Goal: Communication & Community: Answer question/provide support

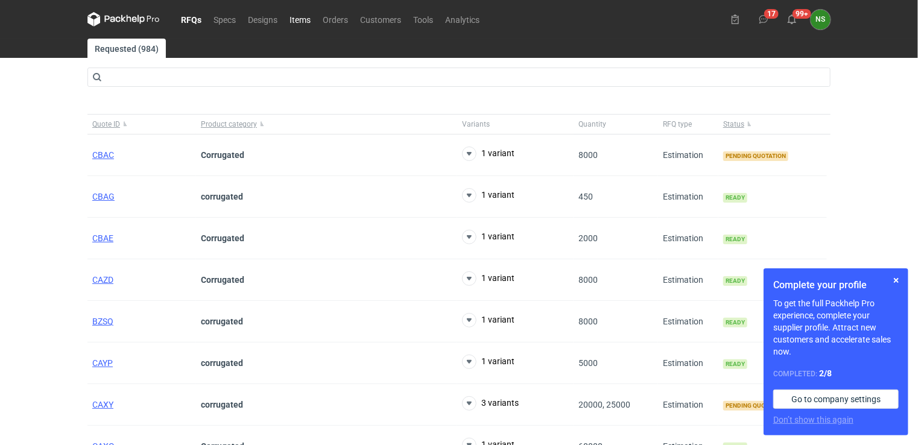
click at [300, 16] on link "Items" at bounding box center [300, 19] width 33 height 14
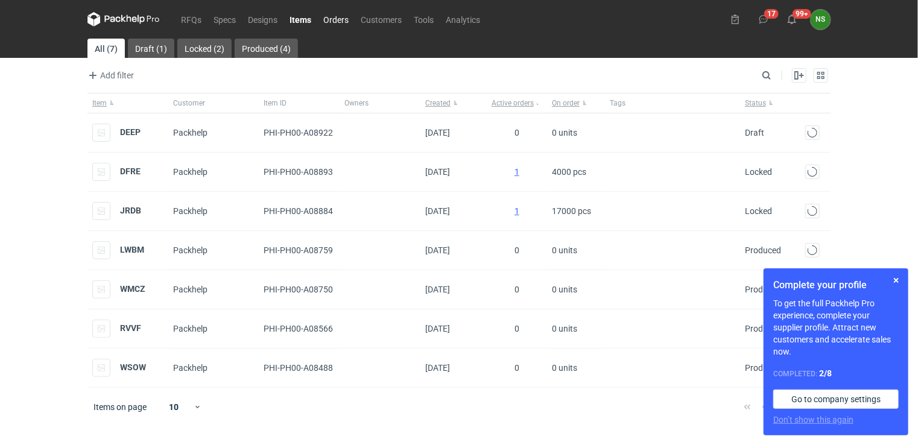
click at [333, 21] on link "Orders" at bounding box center [335, 19] width 37 height 14
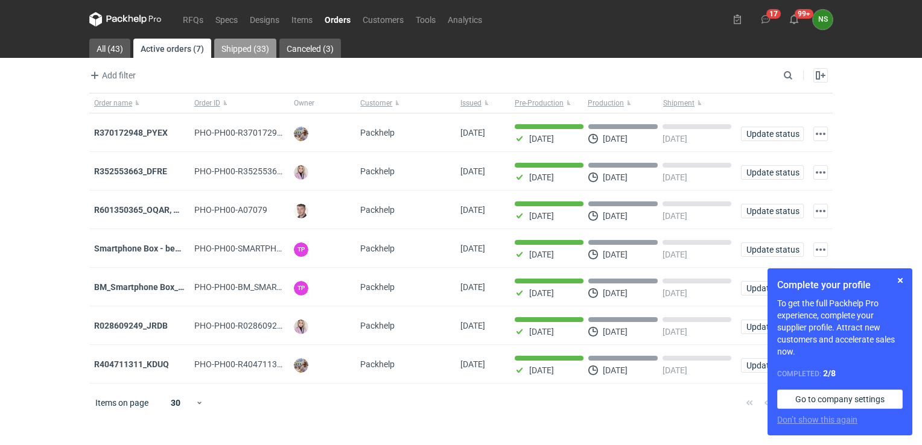
click at [246, 47] on link "Shipped (33)" at bounding box center [245, 48] width 62 height 19
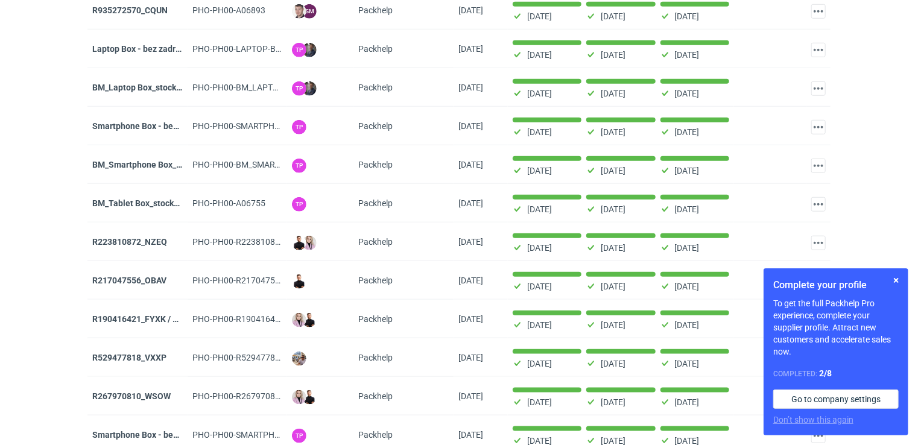
scroll to position [511, 0]
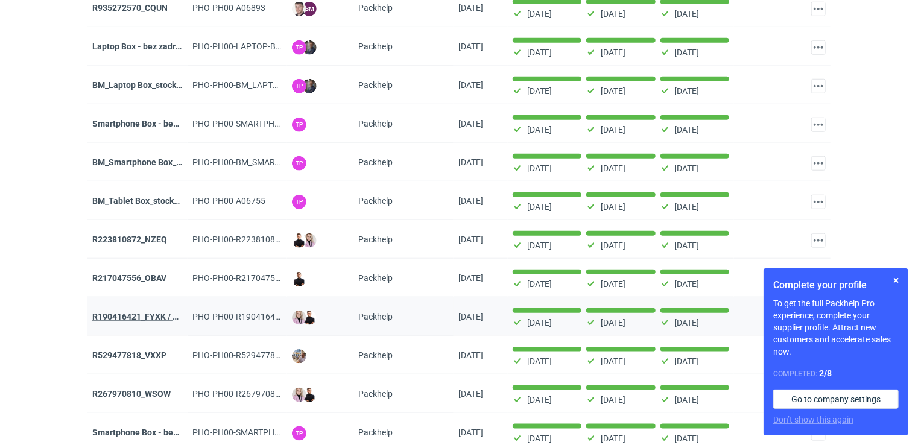
click at [116, 312] on strong "R190416421_FYXK / R185712151_GOGE" at bounding box center [170, 317] width 156 height 10
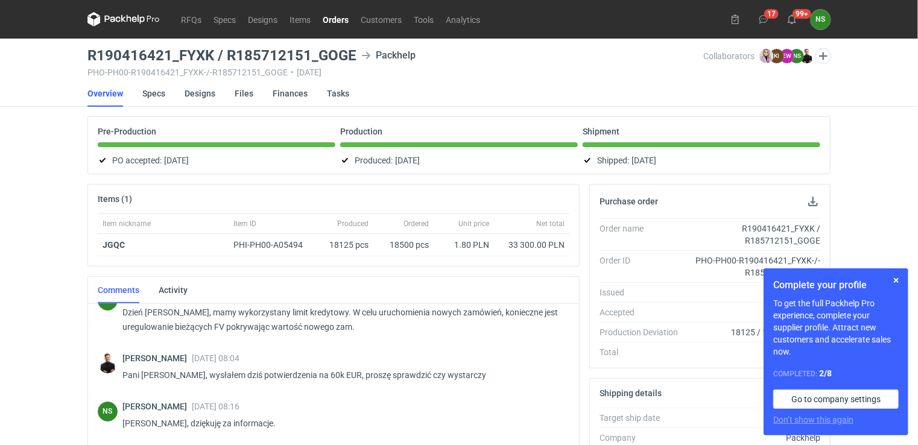
click at [329, 21] on link "Orders" at bounding box center [336, 19] width 38 height 14
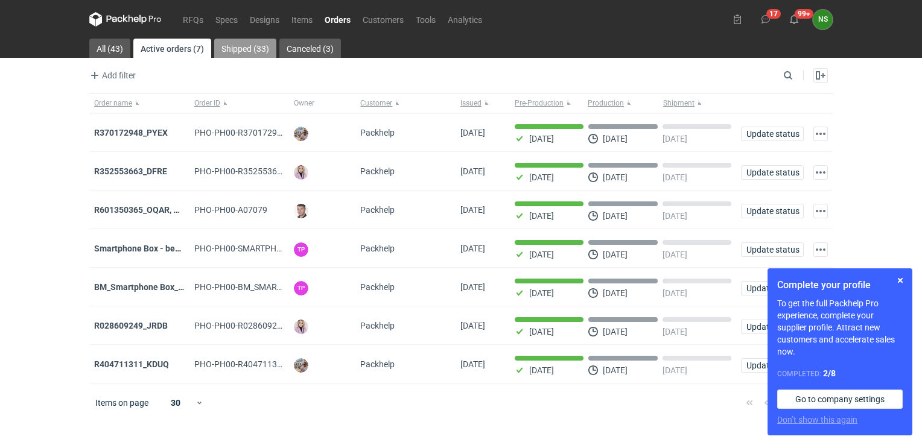
click at [244, 48] on link "Shipped (33)" at bounding box center [245, 48] width 62 height 19
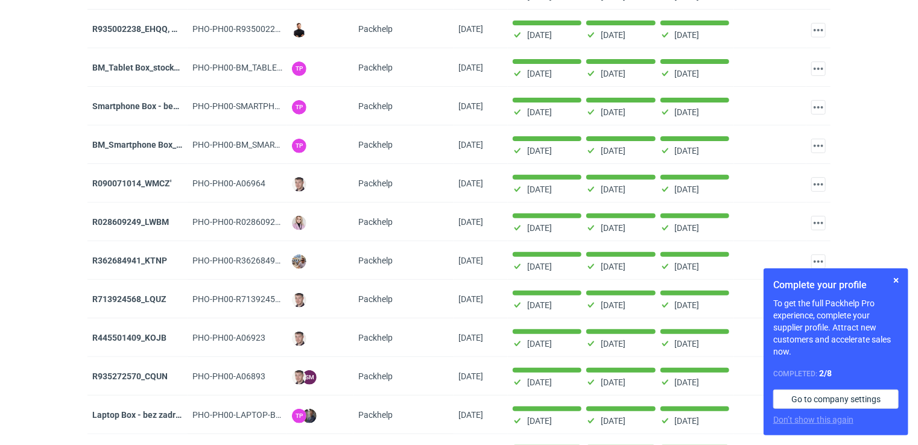
scroll to position [140, 0]
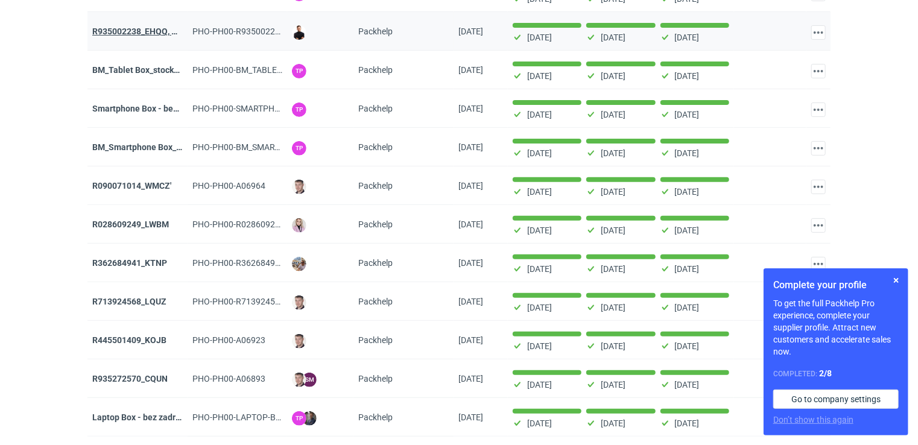
click at [152, 29] on strong "R935002238_EHQQ, KYPE" at bounding box center [142, 32] width 100 height 10
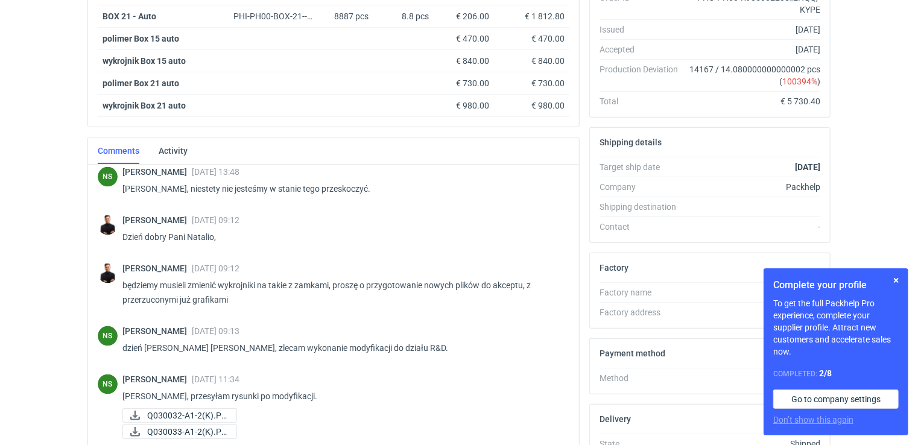
scroll to position [369, 0]
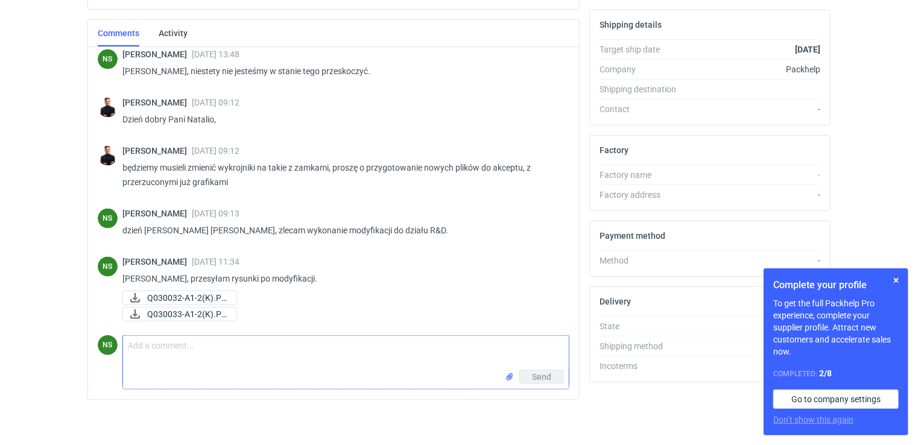
click at [505, 375] on input "file" at bounding box center [510, 377] width 10 height 13
click at [507, 402] on input "file" at bounding box center [510, 403] width 10 height 13
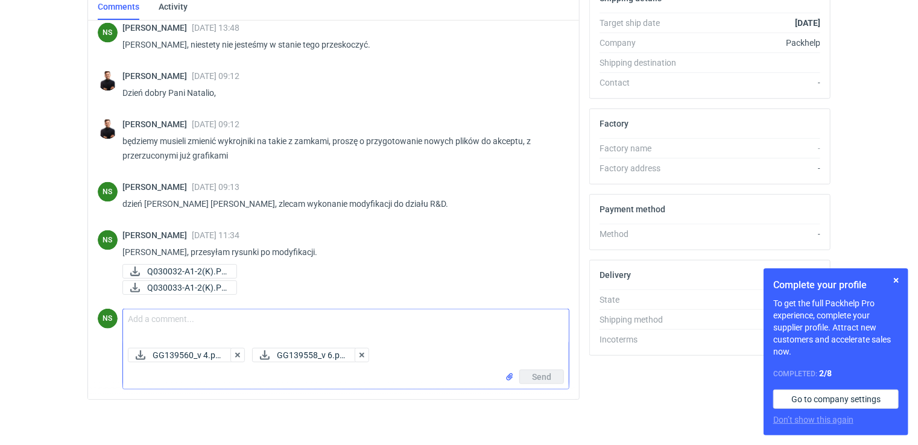
click at [166, 323] on textarea "Comment message" at bounding box center [346, 326] width 446 height 34
type textarea "[PERSON_NAME], przesyłam grafiki na aktualnej siatce."
click at [526, 371] on button "Send" at bounding box center [541, 377] width 45 height 14
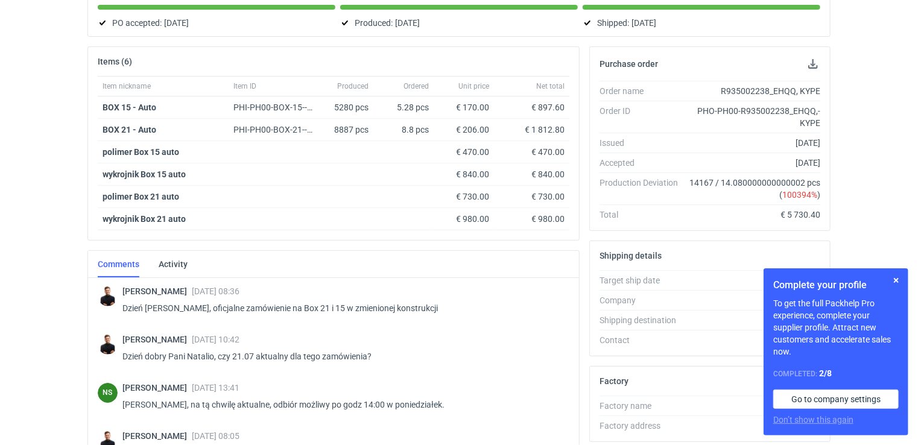
scroll to position [0, 0]
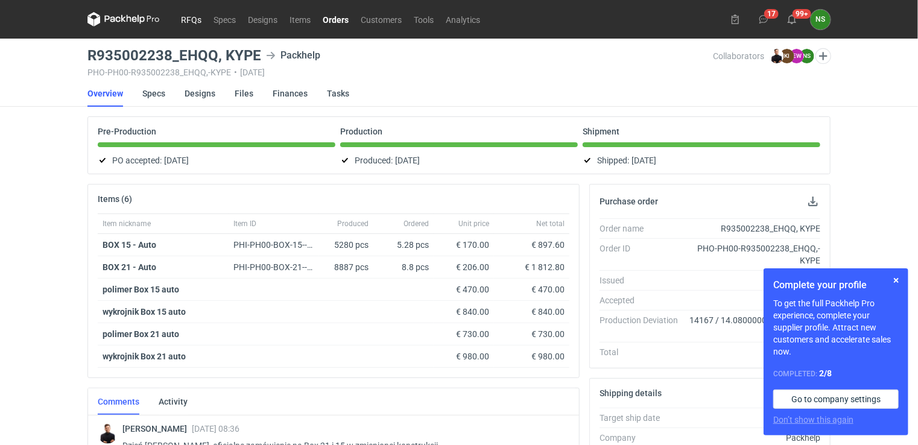
click at [194, 17] on link "RFQs" at bounding box center [191, 19] width 33 height 14
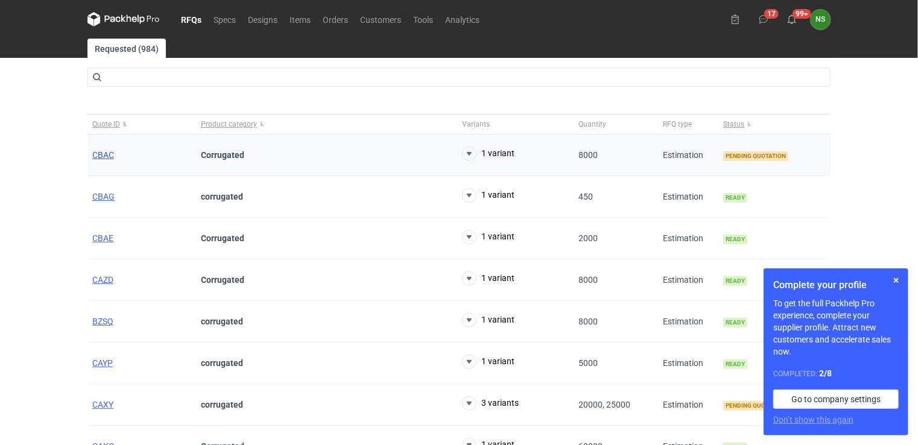
click at [105, 153] on span "CBAC" at bounding box center [103, 155] width 22 height 10
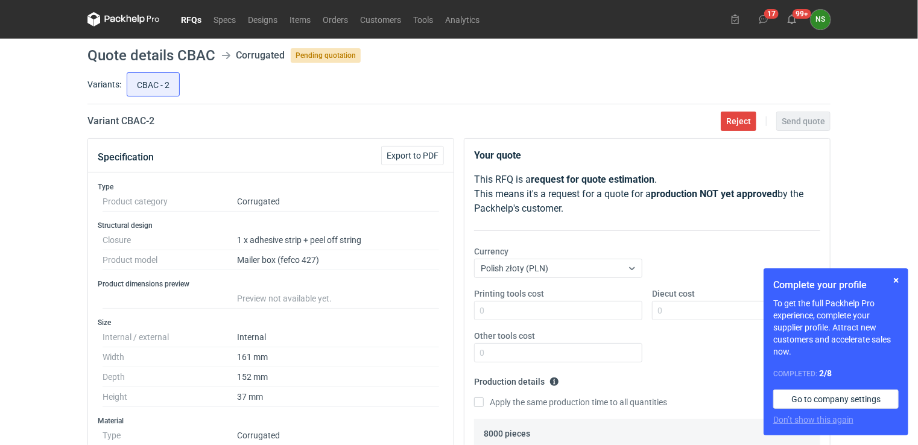
click at [199, 21] on link "RFQs" at bounding box center [191, 19] width 33 height 14
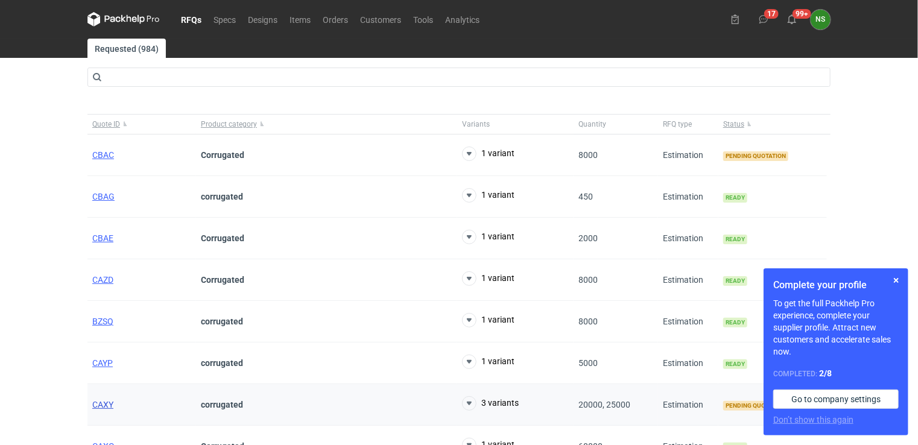
click at [109, 405] on span "CAXY" at bounding box center [102, 405] width 21 height 10
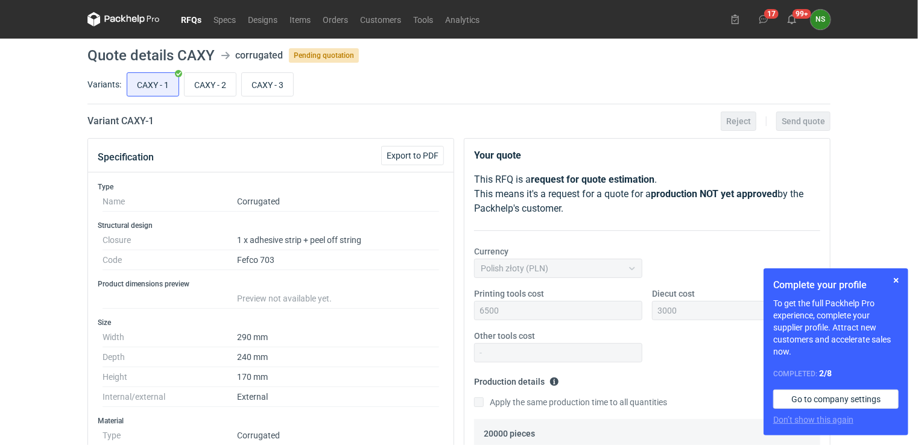
scroll to position [27, 0]
click at [334, 20] on link "Orders" at bounding box center [335, 19] width 37 height 14
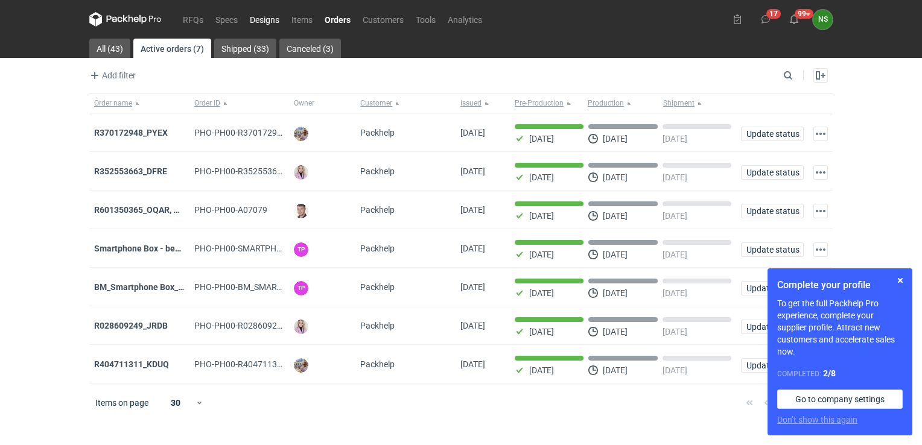
click at [268, 19] on link "Designs" at bounding box center [265, 19] width 42 height 14
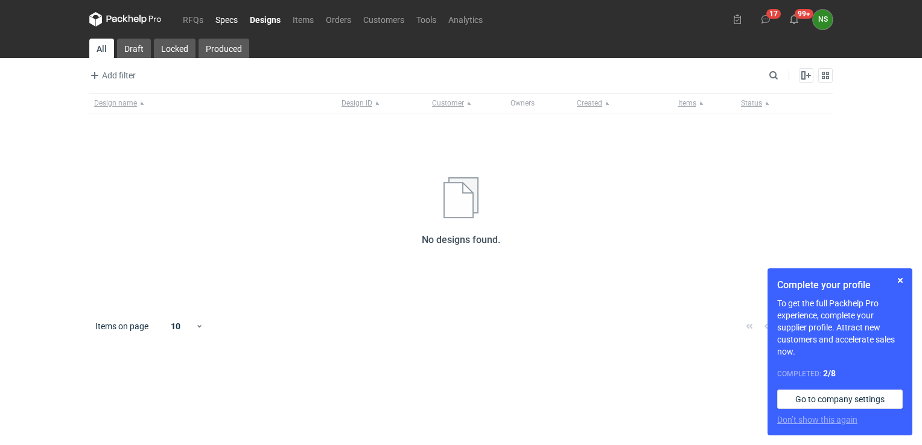
click at [214, 19] on link "Specs" at bounding box center [226, 19] width 34 height 14
click at [296, 22] on link "Items" at bounding box center [303, 19] width 33 height 14
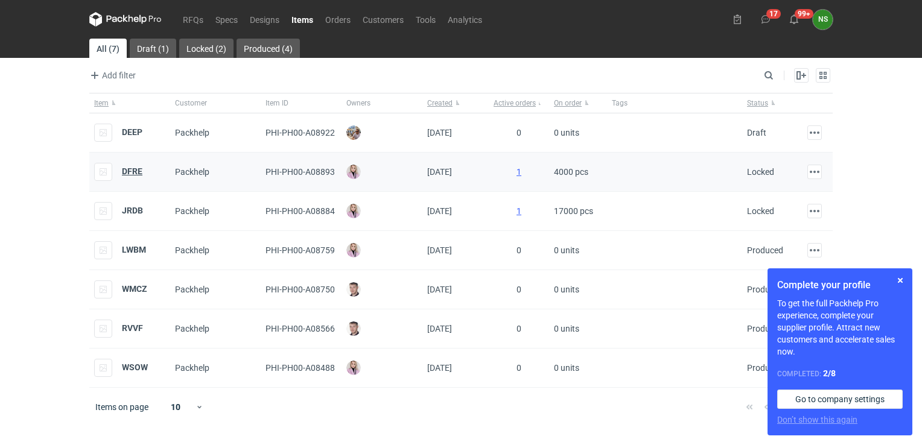
click at [127, 172] on strong "DFRE" at bounding box center [132, 171] width 21 height 10
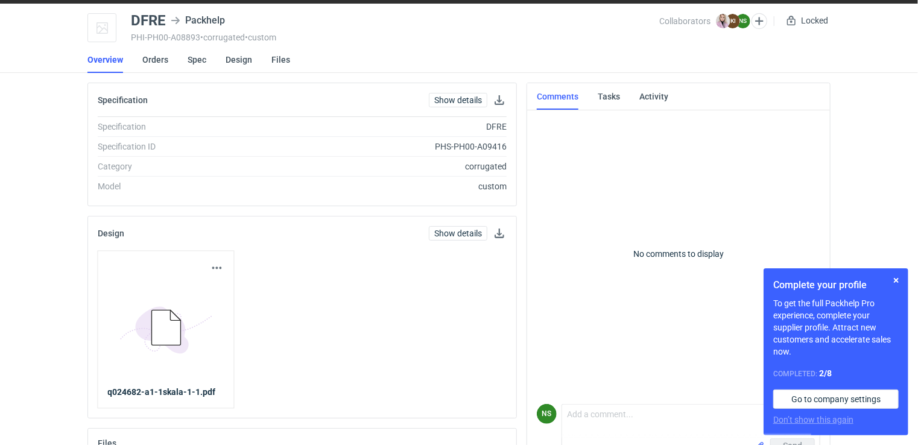
scroll to position [22, 0]
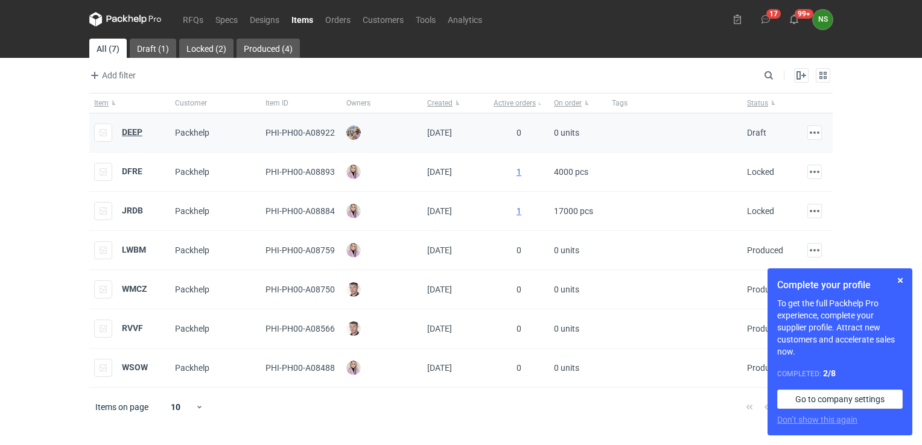
click at [136, 127] on strong "DEEP" at bounding box center [132, 132] width 21 height 10
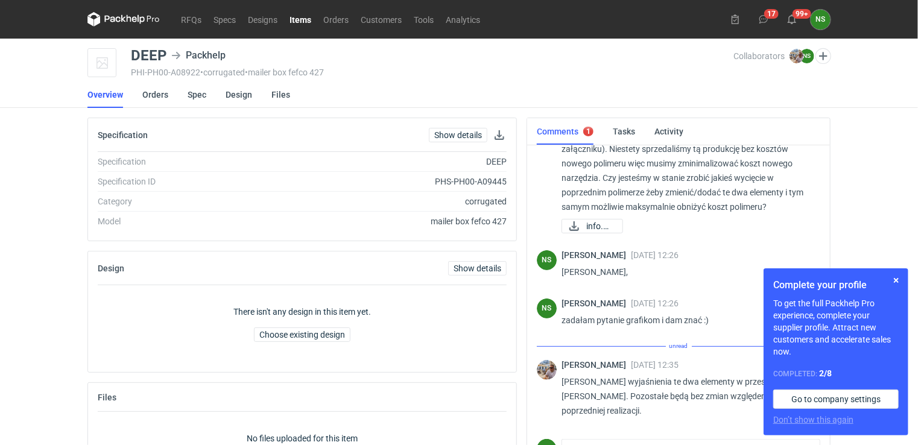
scroll to position [57, 0]
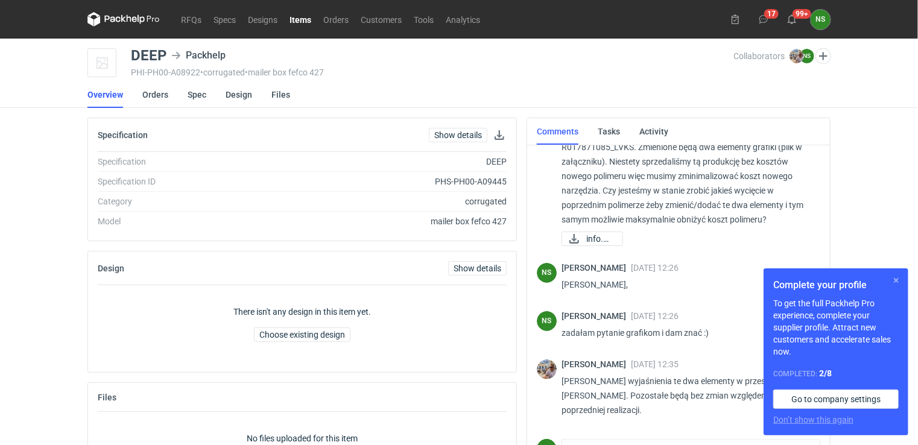
click at [898, 279] on button "button" at bounding box center [896, 280] width 14 height 14
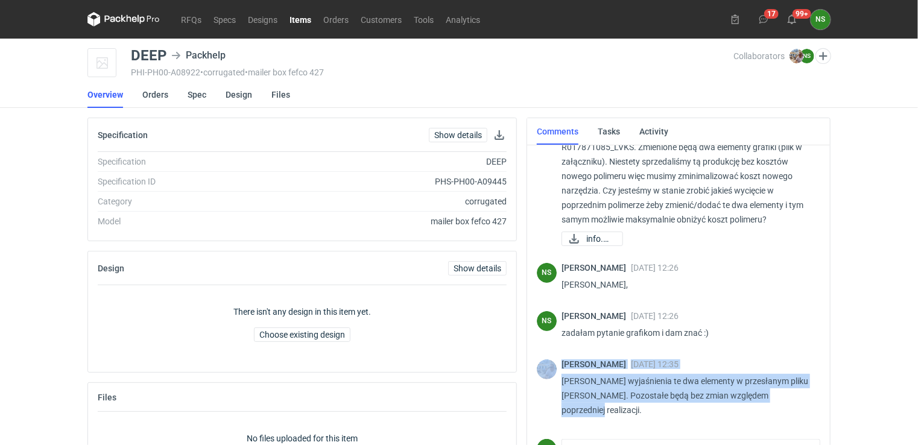
drag, startPoint x: 816, startPoint y: 349, endPoint x: 816, endPoint y: 414, distance: 65.8
click at [816, 414] on div "[PERSON_NAME] [DATE] 12:18 Dzień [PERSON_NAME]. Pani [PERSON_NAME] wycena CAZD …" at bounding box center [679, 286] width 284 height 286
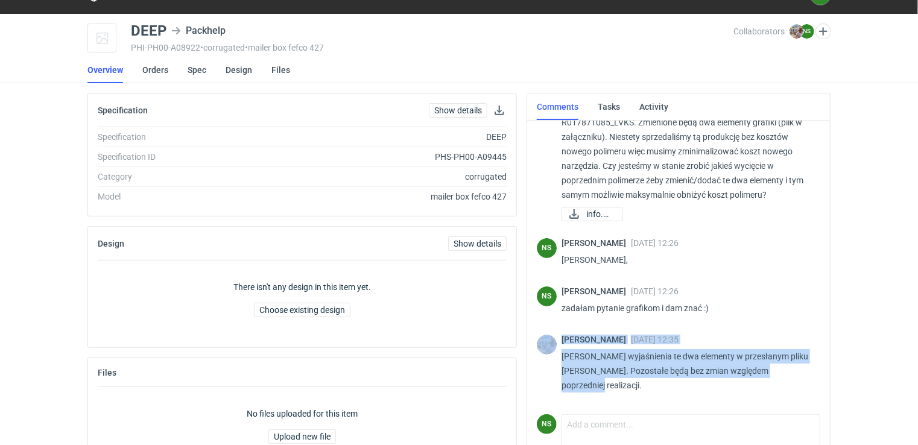
scroll to position [68, 0]
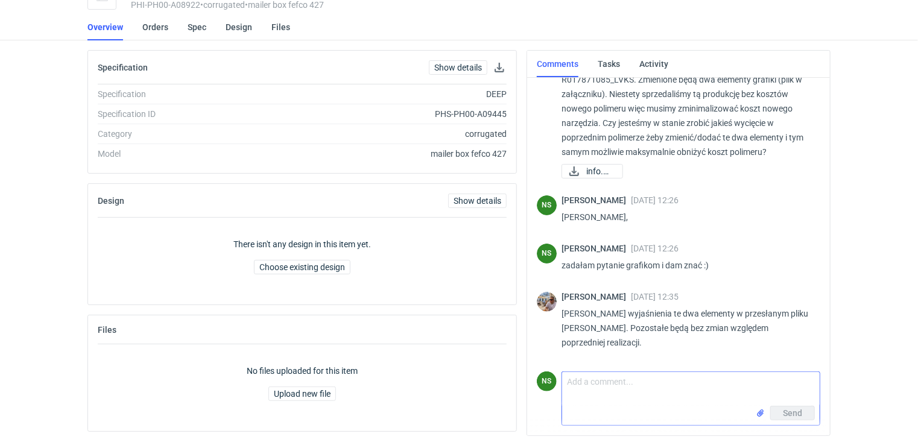
click at [600, 392] on textarea "Comment message" at bounding box center [691, 389] width 258 height 34
paste textarea "jakieś materiały w wektorach. Bo z tej bitmapy to nie zdziałamy za dużo."
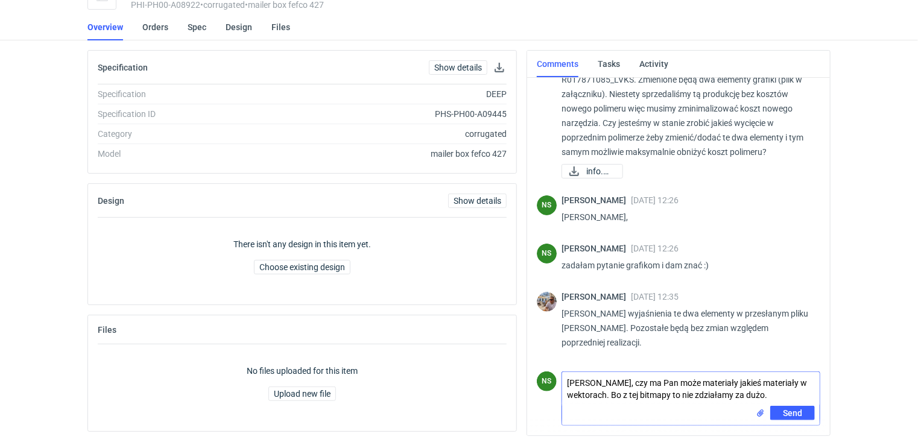
click at [787, 383] on textarea "[PERSON_NAME], czy ma Pan może materiały jakieś materiały w wektorach. Bo z tej…" at bounding box center [691, 389] width 258 height 34
drag, startPoint x: 787, startPoint y: 383, endPoint x: 737, endPoint y: 386, distance: 50.2
click at [737, 386] on textarea "[PERSON_NAME], czy ma Pan może materiały jakieś materiały w wektorach. Bo z tej…" at bounding box center [691, 389] width 258 height 34
type textarea "[PERSON_NAME], czy ma Pan może materiały w wektorach. Bo z tej bitmapy to nie z…"
drag, startPoint x: 785, startPoint y: 414, endPoint x: 778, endPoint y: 413, distance: 7.9
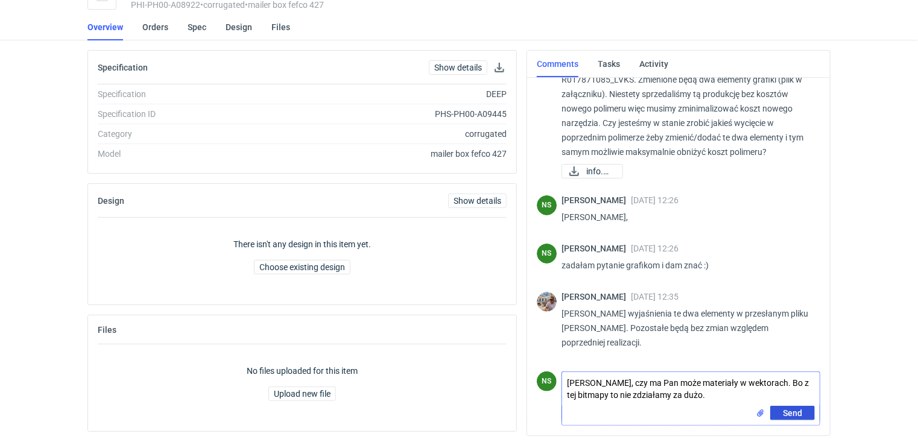
click at [785, 414] on span "Send" at bounding box center [792, 413] width 19 height 8
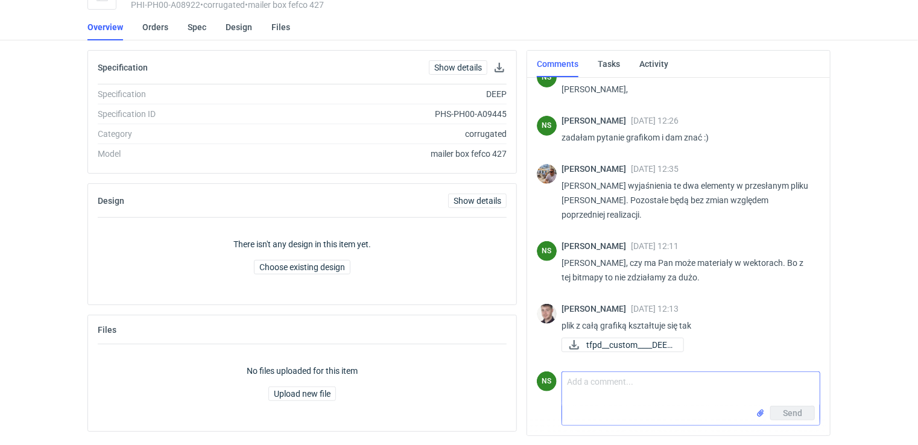
scroll to position [185, 0]
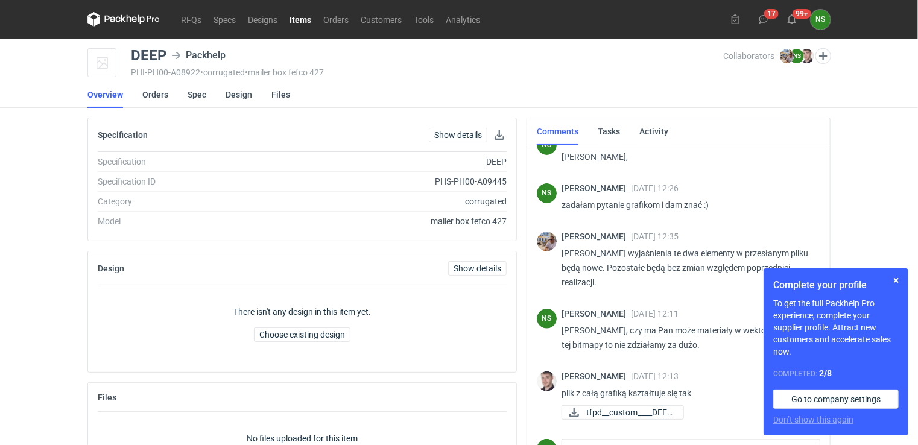
scroll to position [185, 0]
click at [900, 279] on button "button" at bounding box center [896, 280] width 14 height 14
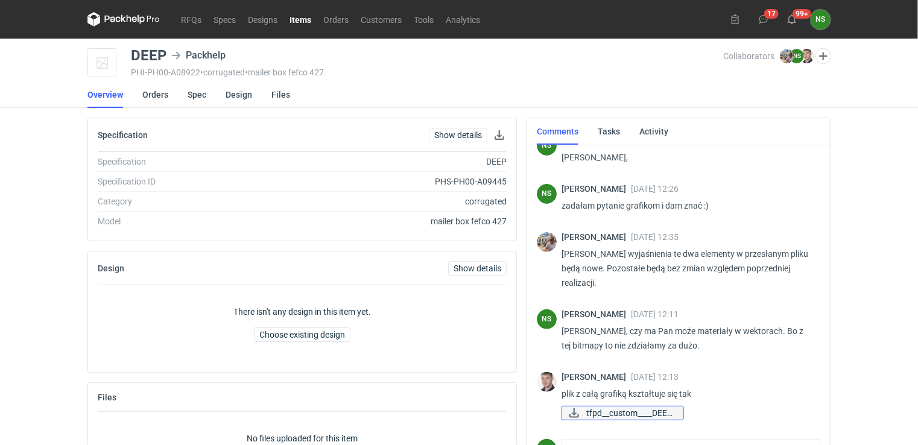
click at [632, 414] on span "tfpd__custom____DEEP..." at bounding box center [629, 413] width 87 height 13
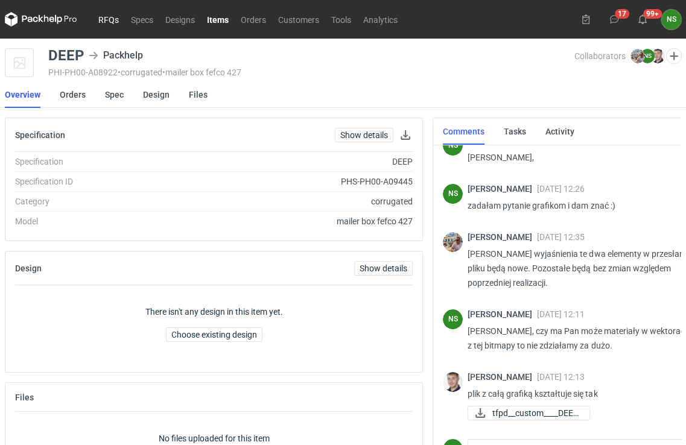
click at [115, 17] on link "RFQs" at bounding box center [108, 19] width 33 height 14
